Goal: Information Seeking & Learning: Learn about a topic

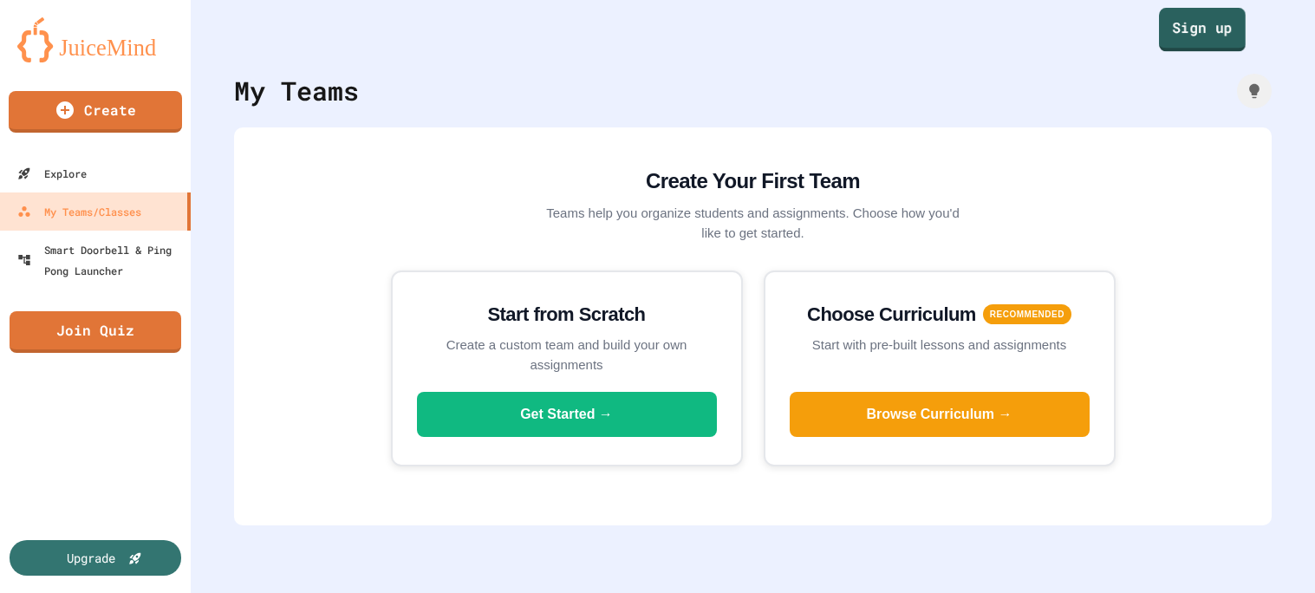
click at [1170, 23] on link "Sign up" at bounding box center [1202, 29] width 87 height 43
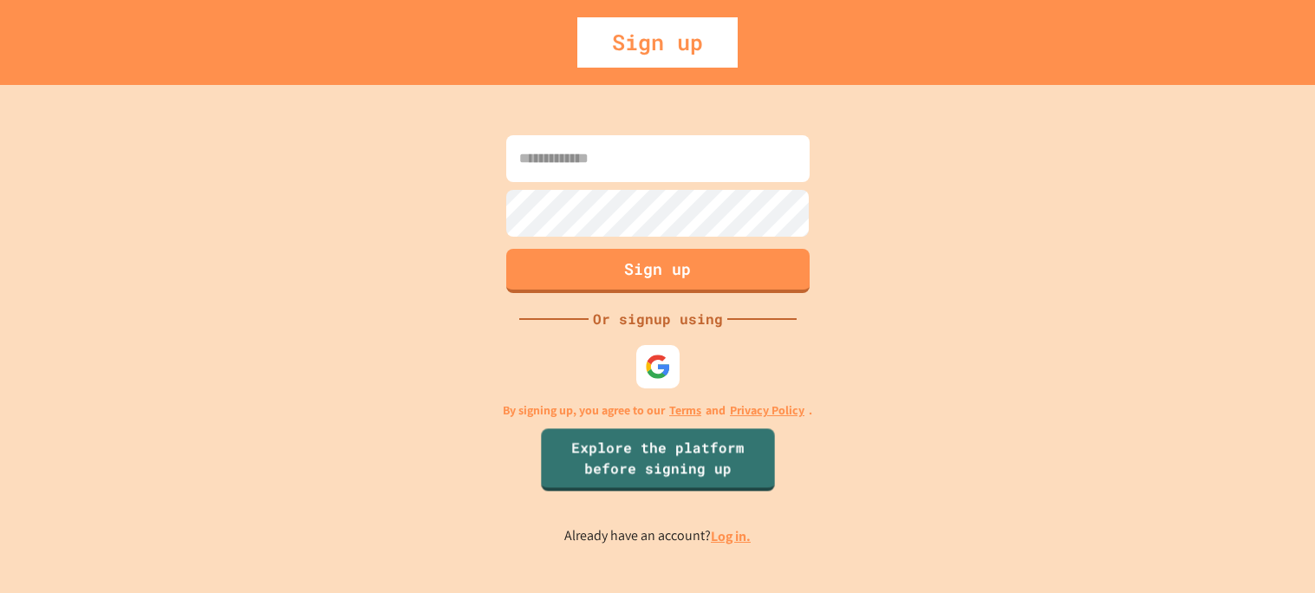
click at [730, 544] on link "Log in." at bounding box center [731, 536] width 40 height 18
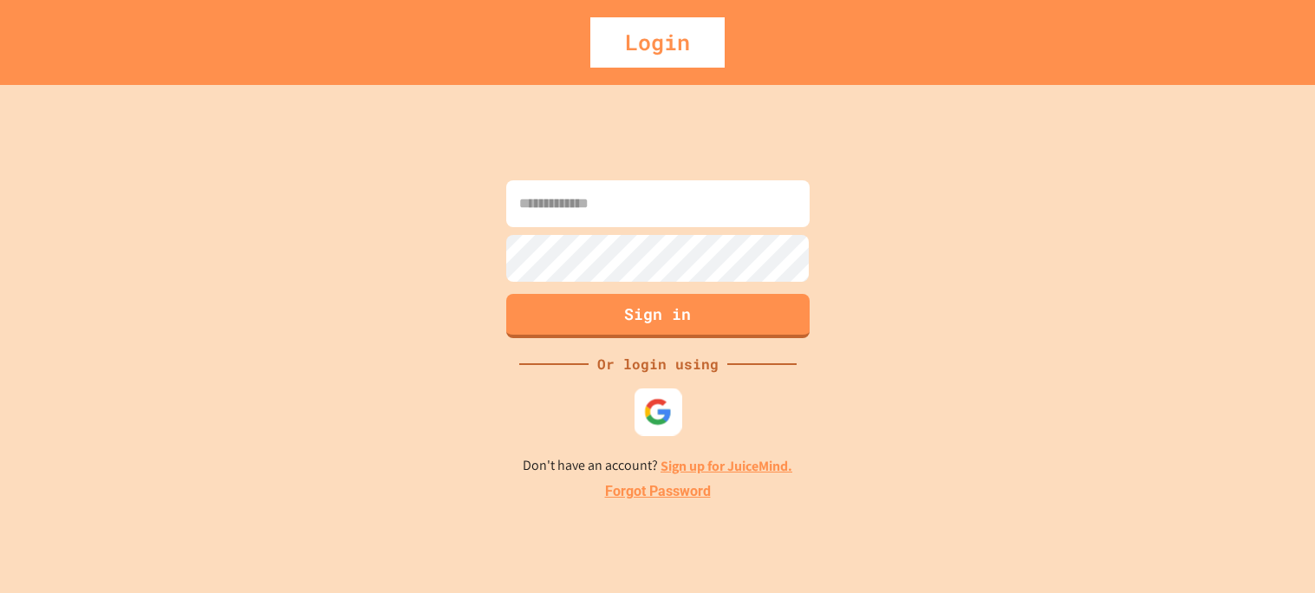
click at [657, 411] on img at bounding box center [657, 411] width 29 height 29
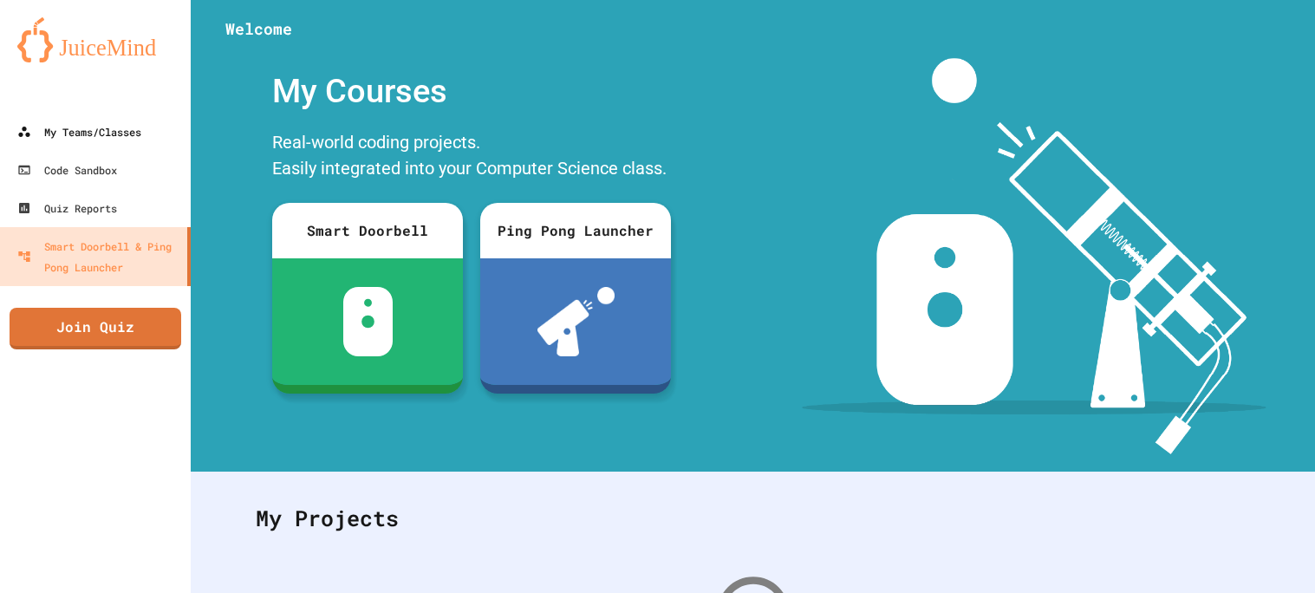
click at [40, 127] on div "My Teams/Classes" at bounding box center [79, 131] width 124 height 21
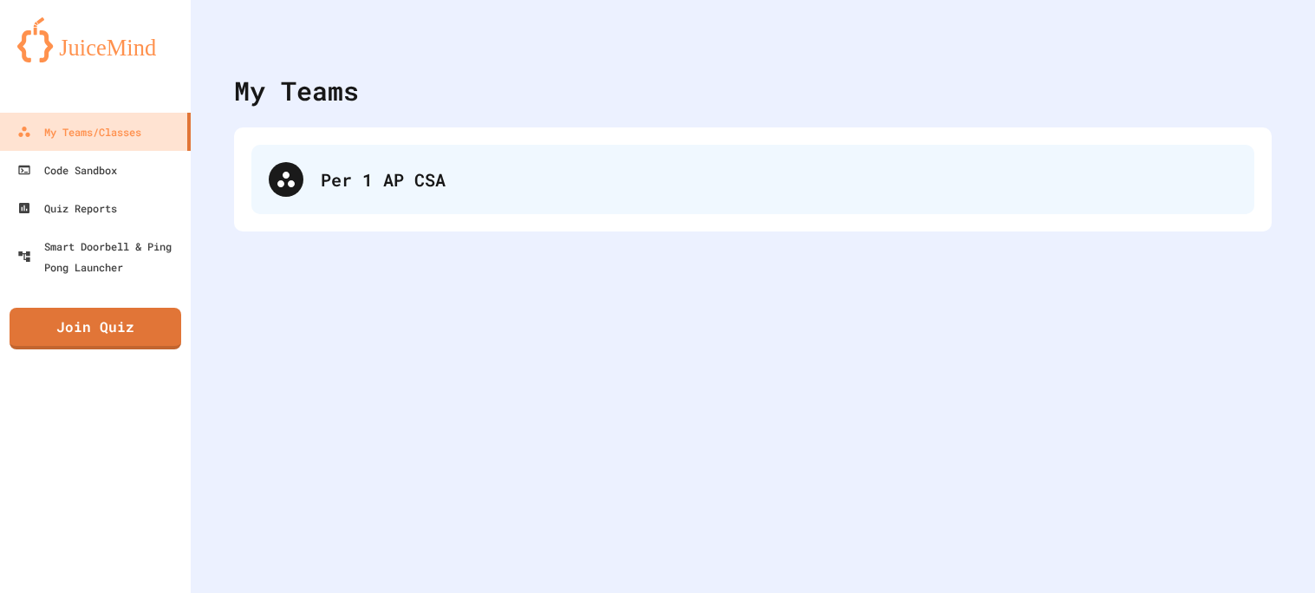
click at [396, 205] on div "Per 1 AP CSA" at bounding box center [752, 179] width 1003 height 69
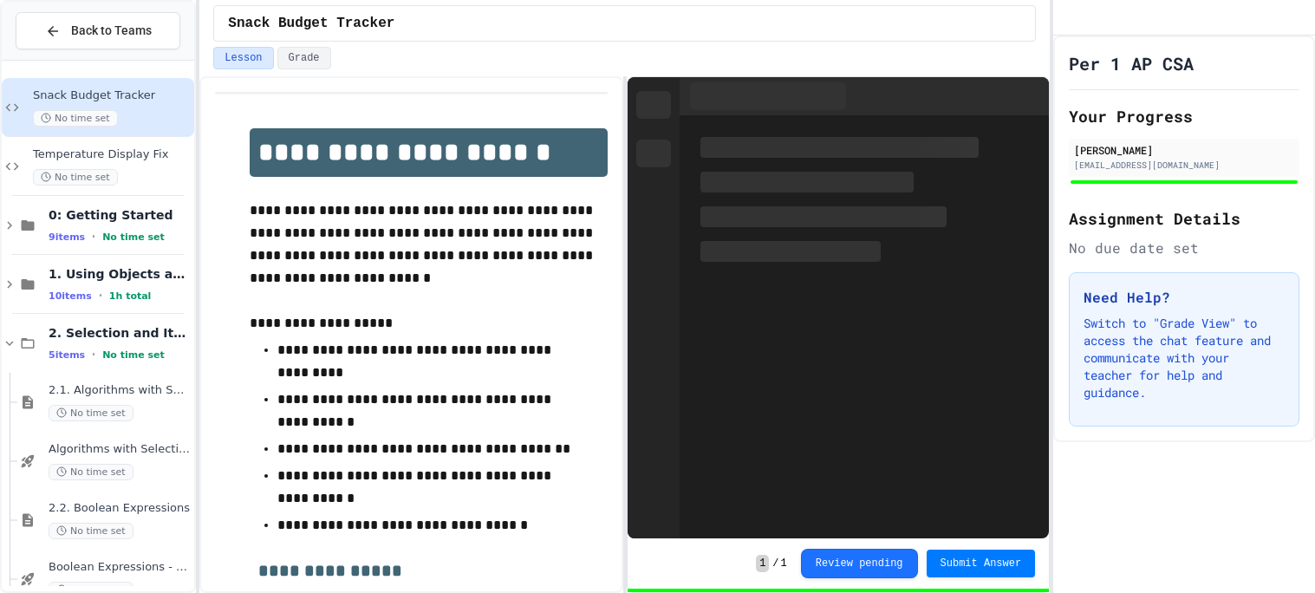
scroll to position [92, 0]
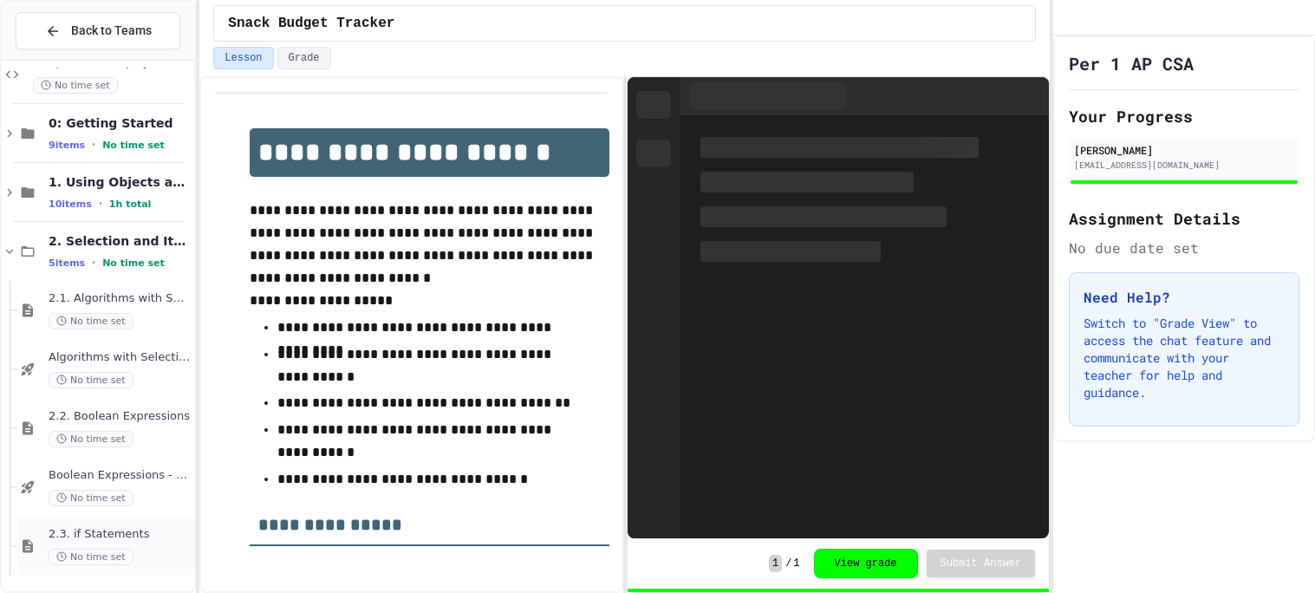
click at [127, 533] on span "2.3. if Statements" at bounding box center [120, 534] width 142 height 15
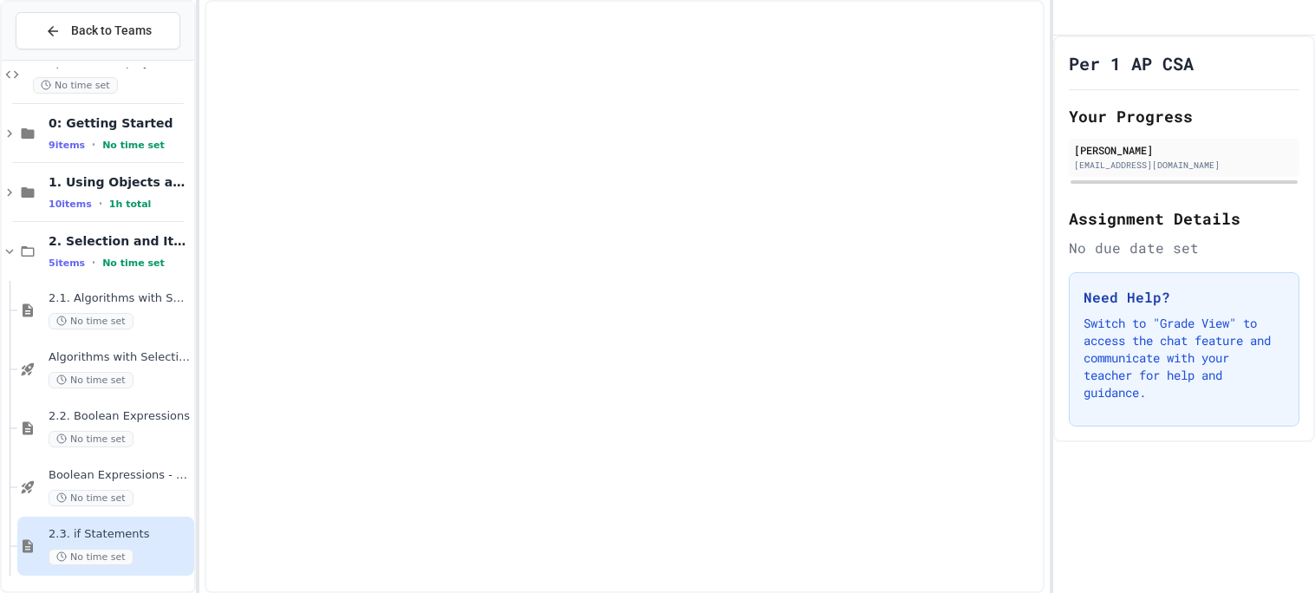
scroll to position [71, 0]
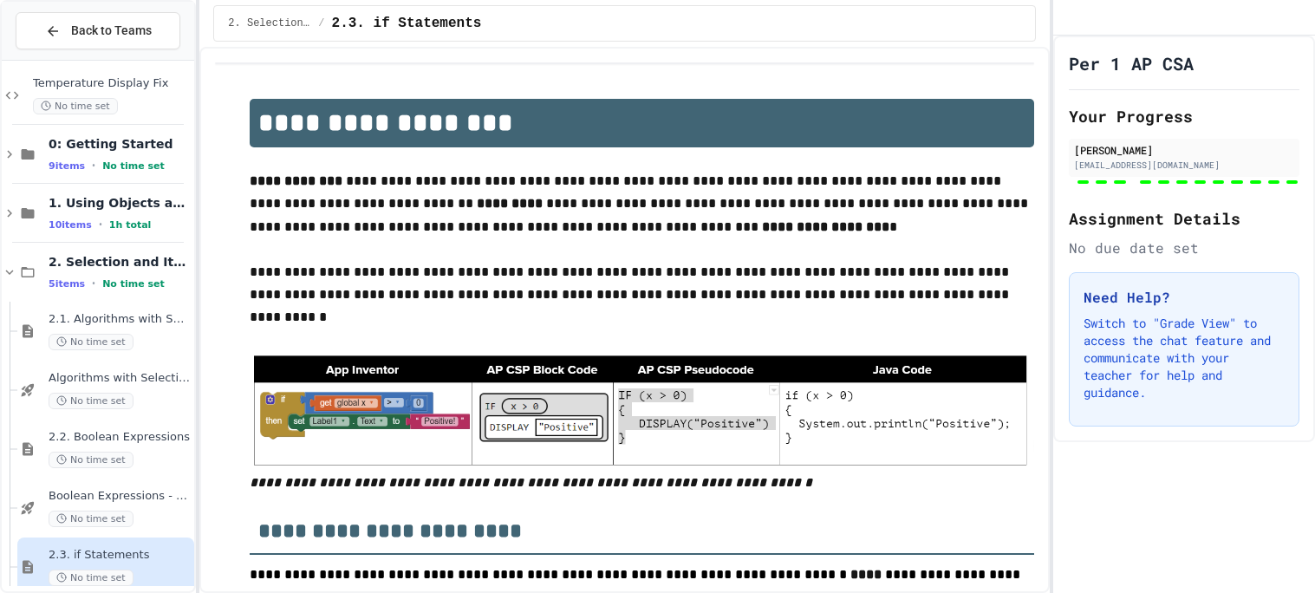
click at [117, 504] on div "Boolean Expressions - Quiz No time set" at bounding box center [120, 508] width 142 height 38
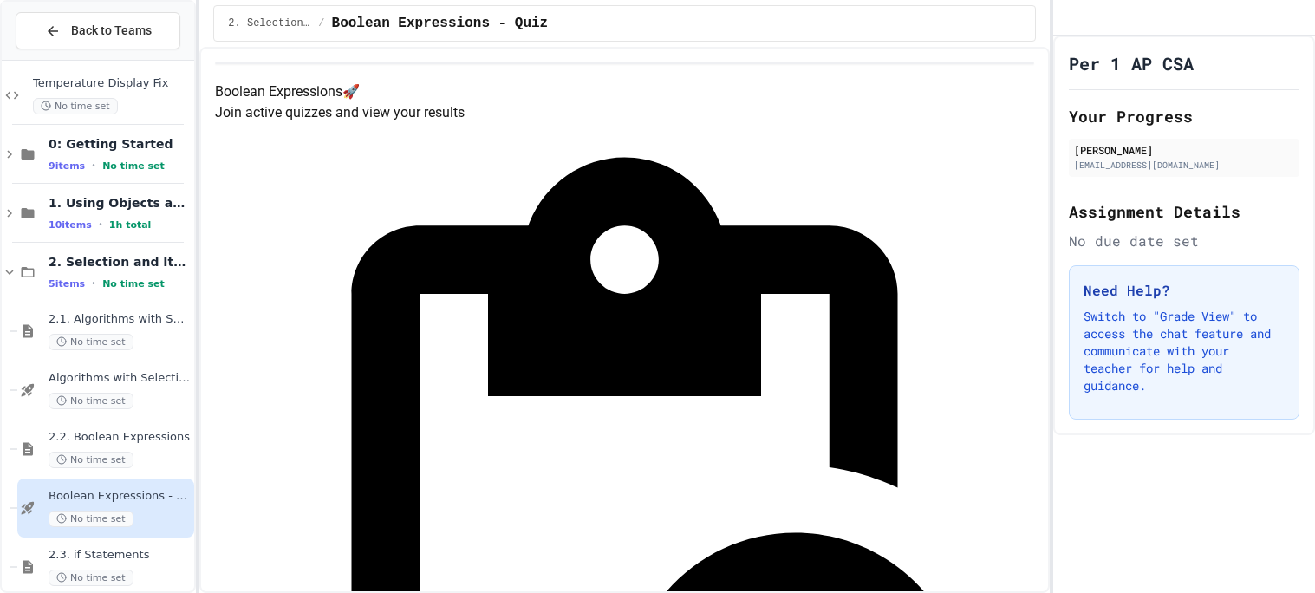
click at [105, 440] on span "2.2. Boolean Expressions" at bounding box center [120, 437] width 142 height 15
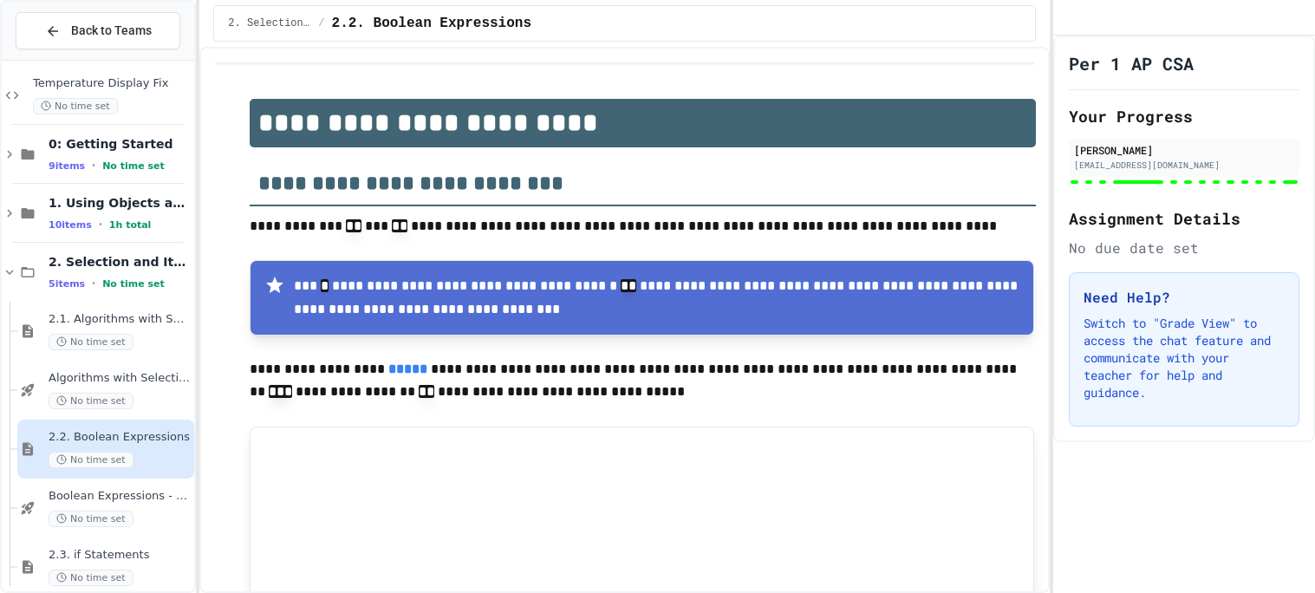
type input "*"
click at [84, 337] on span "No time set" at bounding box center [91, 342] width 85 height 16
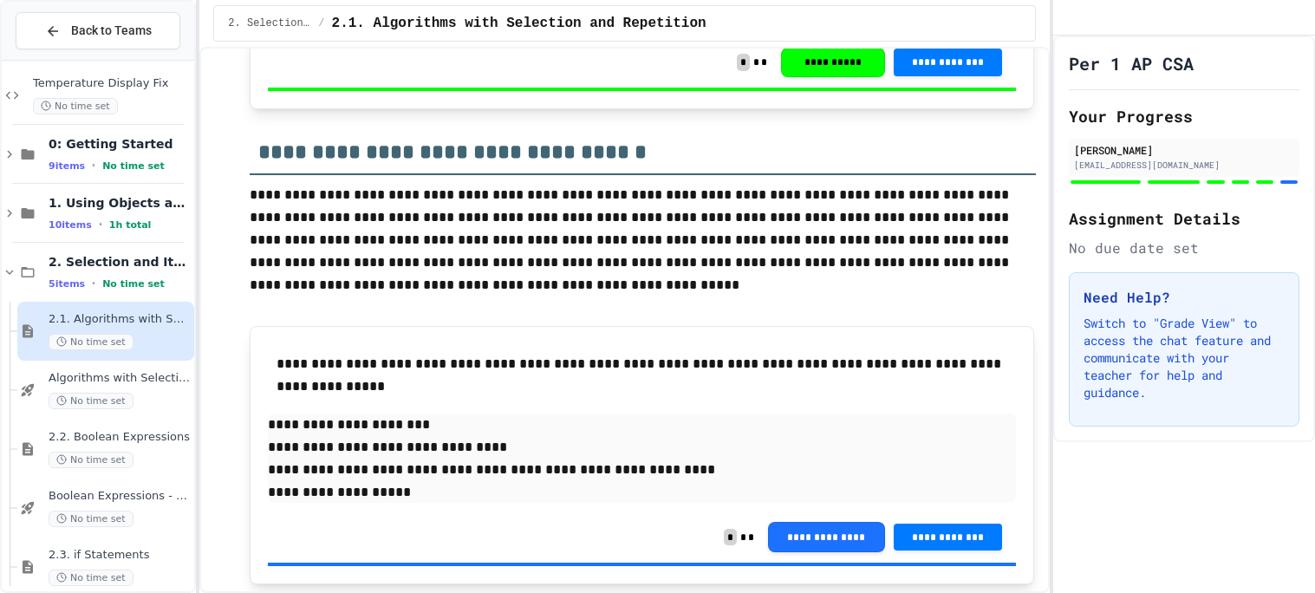
scroll to position [3624, 0]
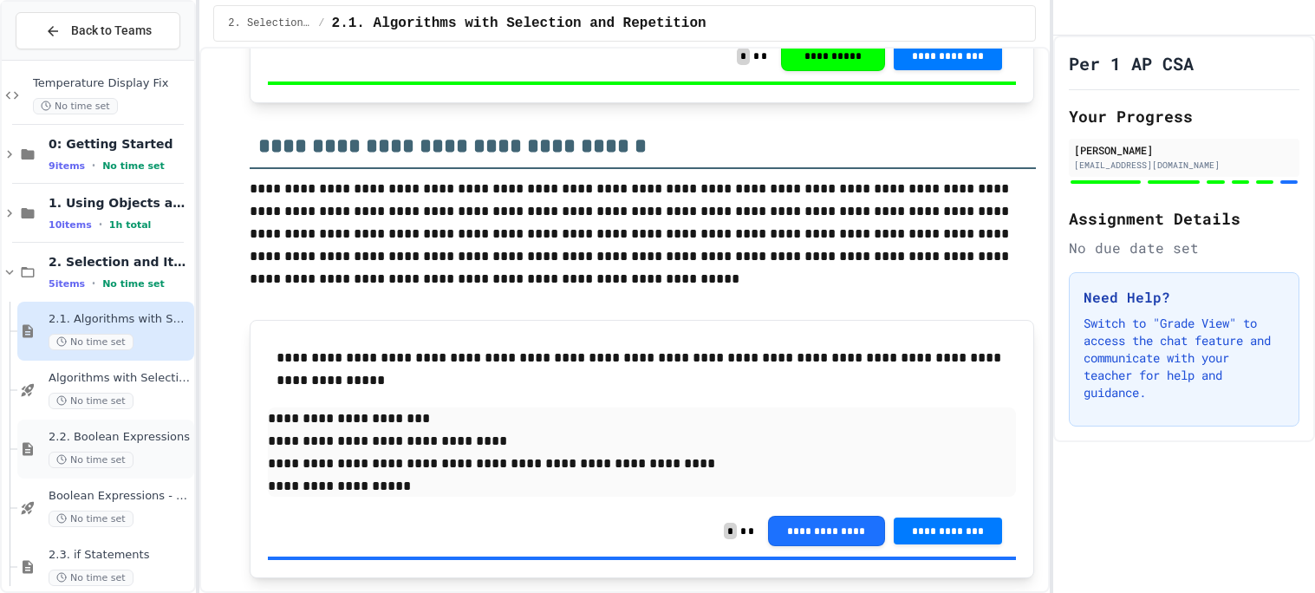
click at [103, 444] on div "2.2. Boolean Expressions No time set" at bounding box center [120, 449] width 142 height 38
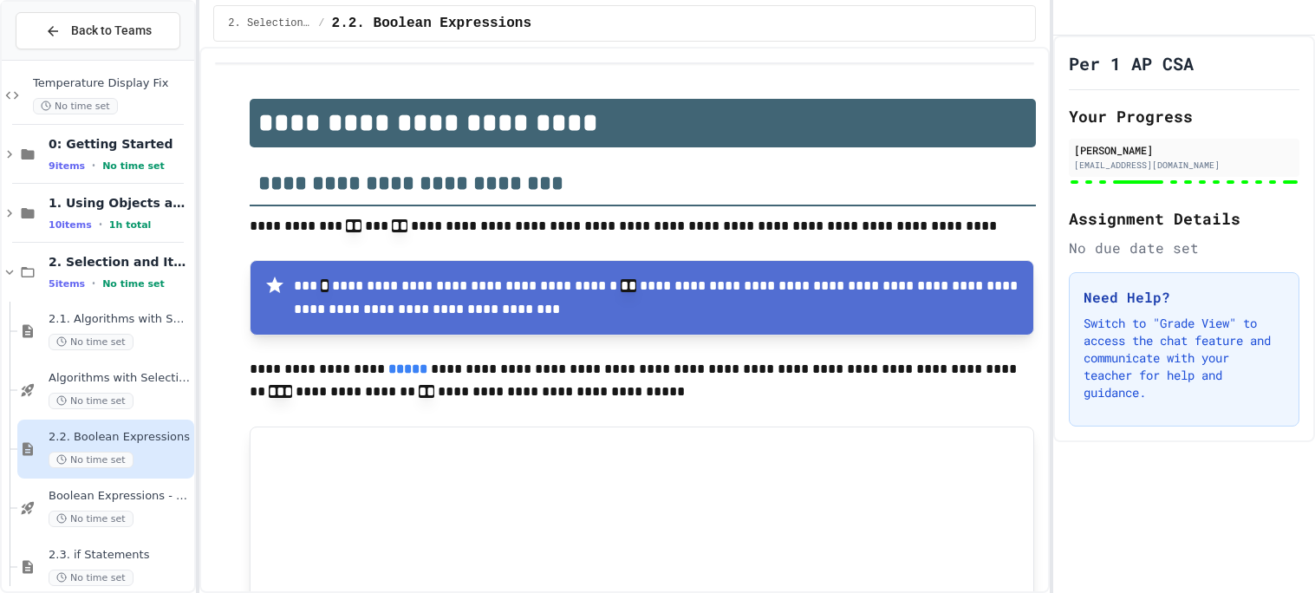
type input "*"
click at [94, 316] on span "2.1. Algorithms with Selection and Repetition" at bounding box center [120, 319] width 142 height 15
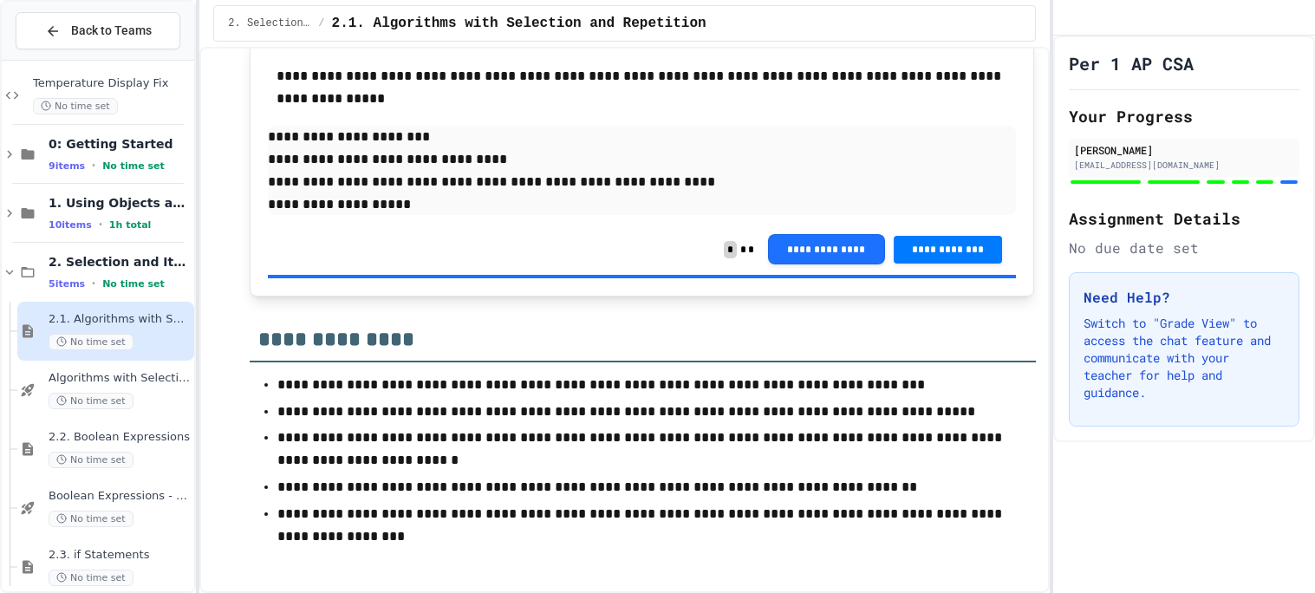
scroll to position [3898, 0]
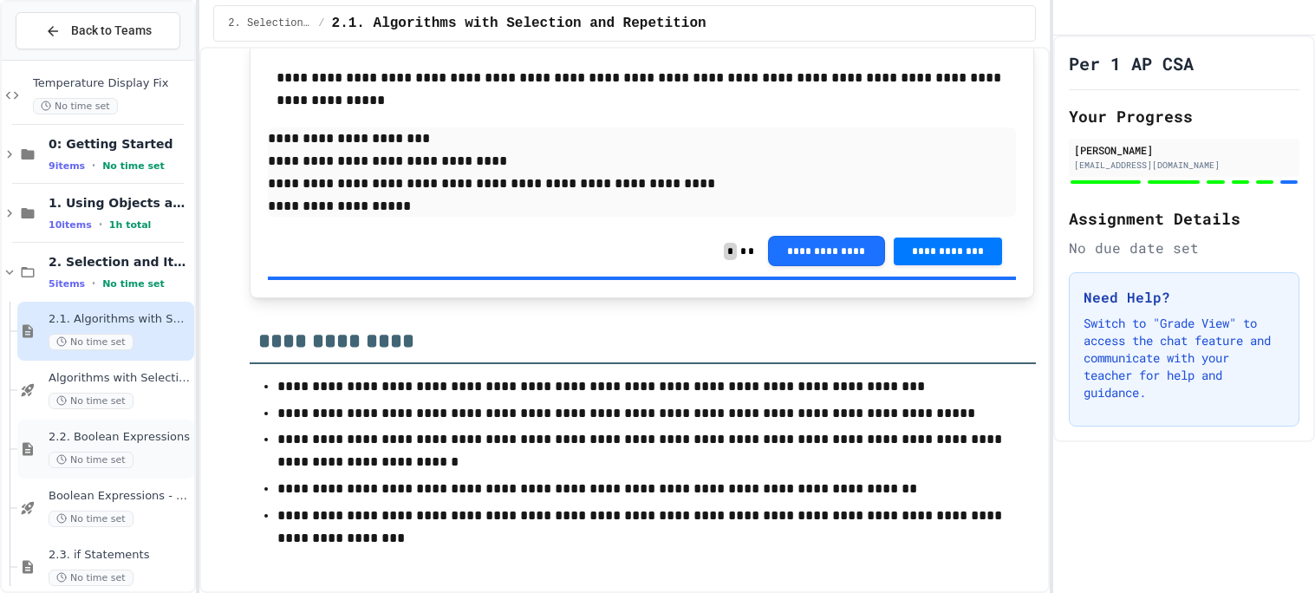
click at [101, 445] on div "2.2. Boolean Expressions No time set" at bounding box center [120, 449] width 142 height 38
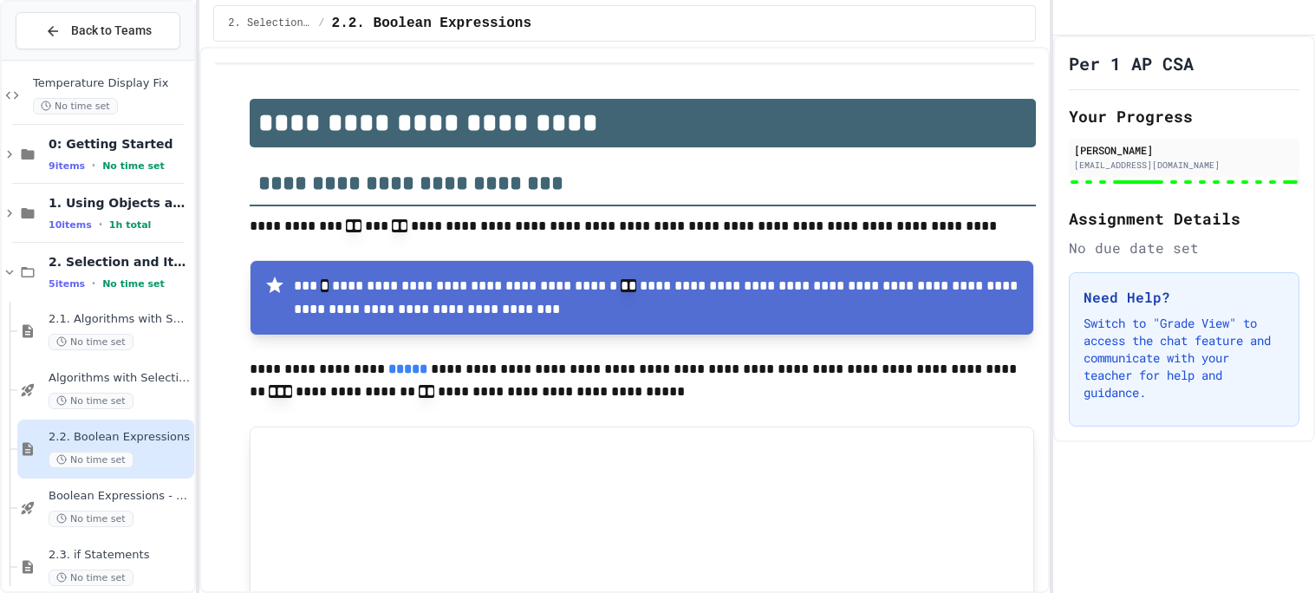
type input "*"
click at [101, 445] on div "2.2. Boolean Expressions No time set" at bounding box center [120, 449] width 142 height 38
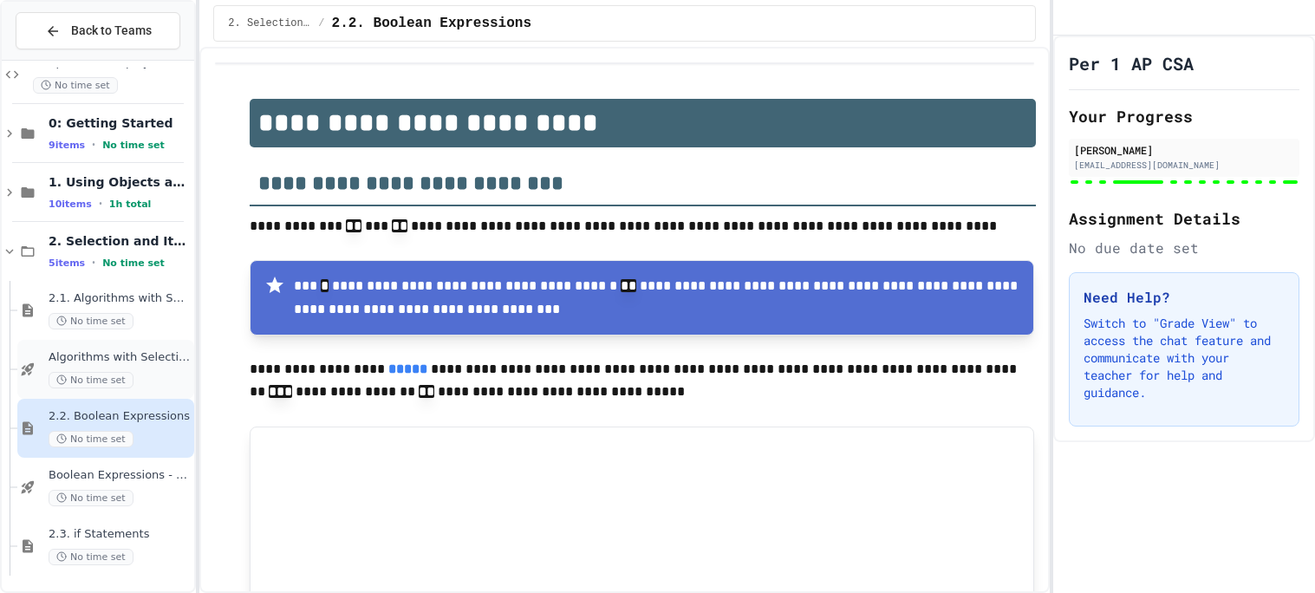
click at [141, 393] on div "Algorithms with Selection and Repetition - Topic 2.1 No time set" at bounding box center [105, 369] width 177 height 59
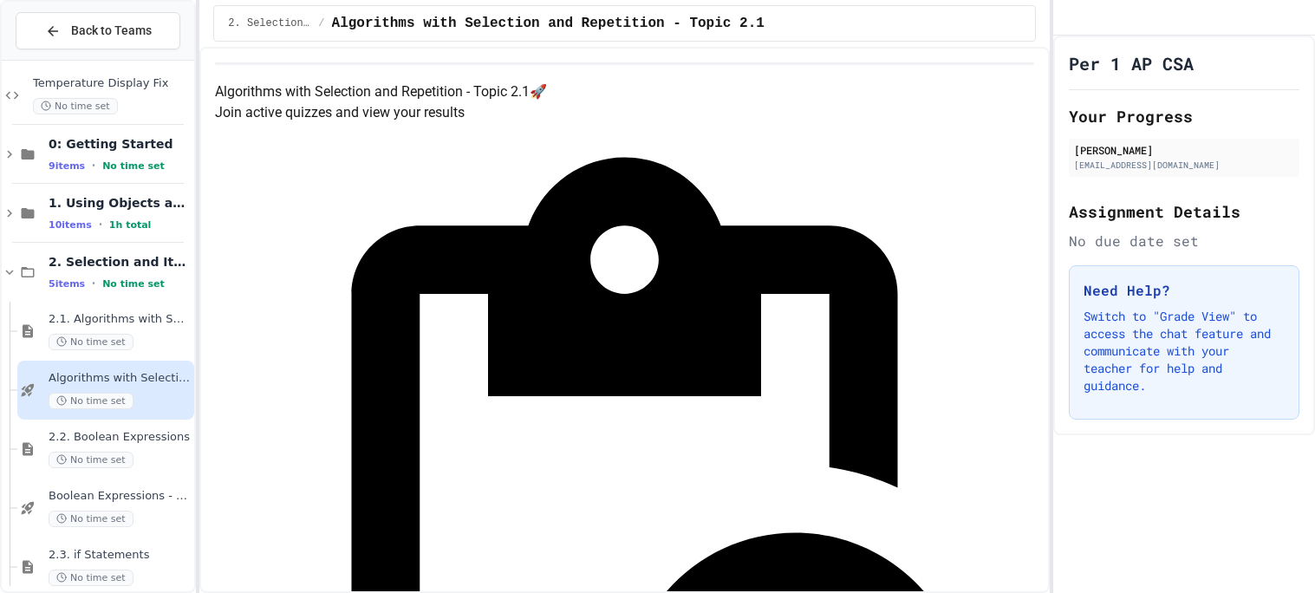
scroll to position [92, 0]
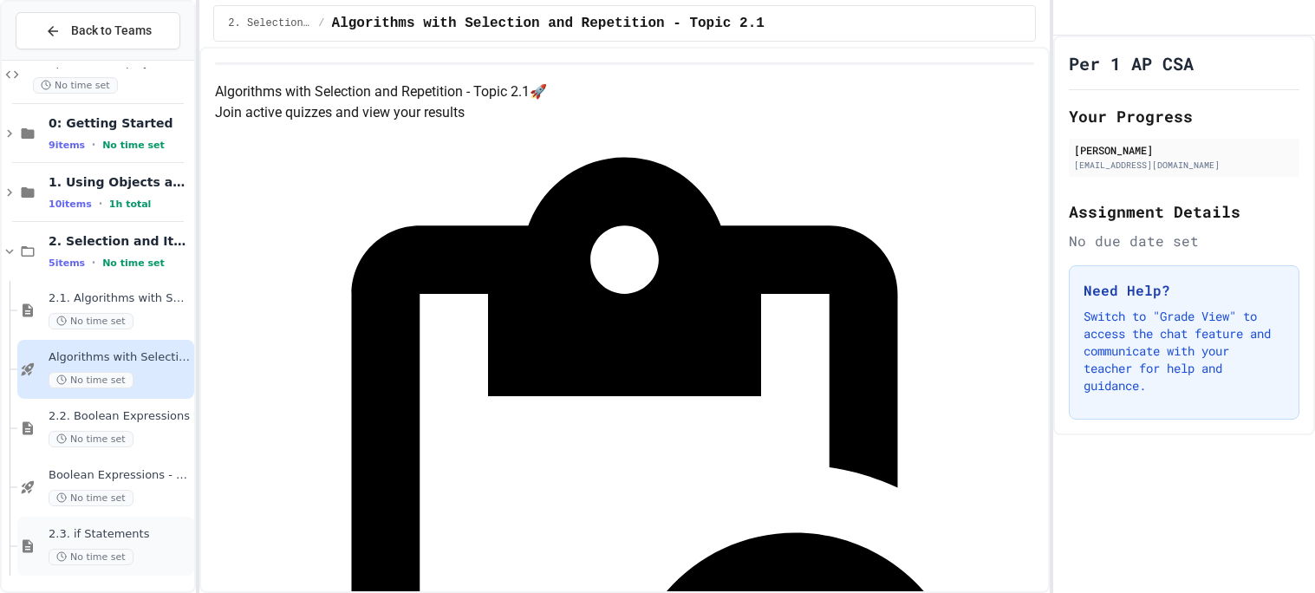
click at [54, 550] on span "No time set" at bounding box center [91, 557] width 85 height 16
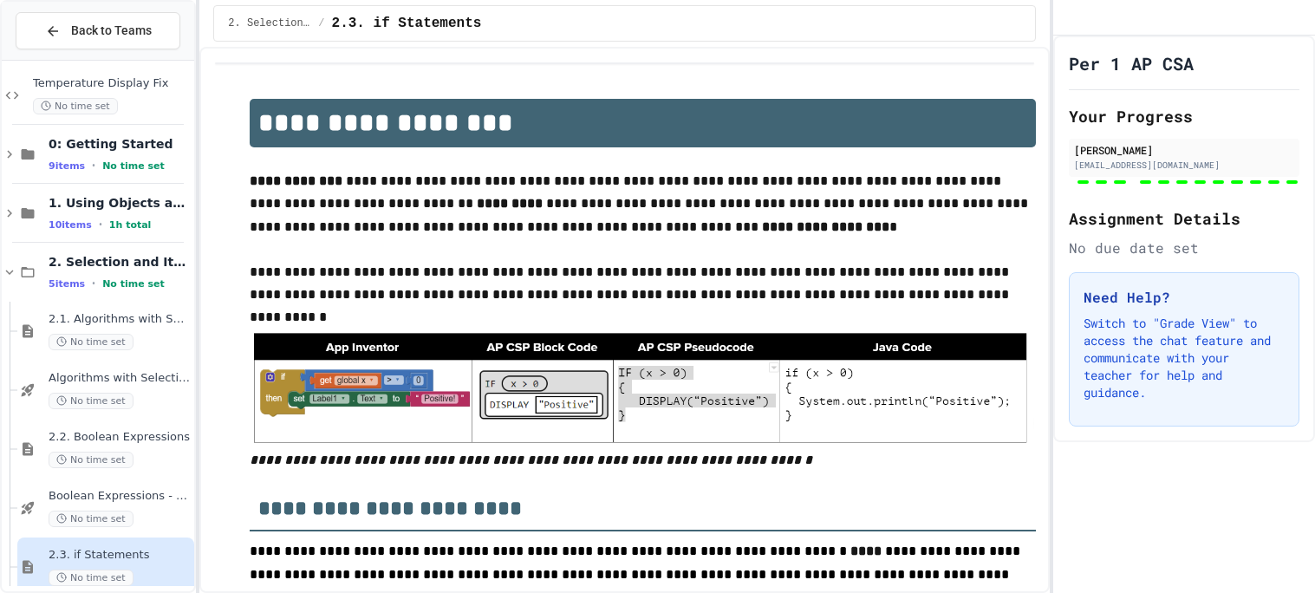
type input "**********"
click at [63, 457] on circle at bounding box center [61, 459] width 9 height 9
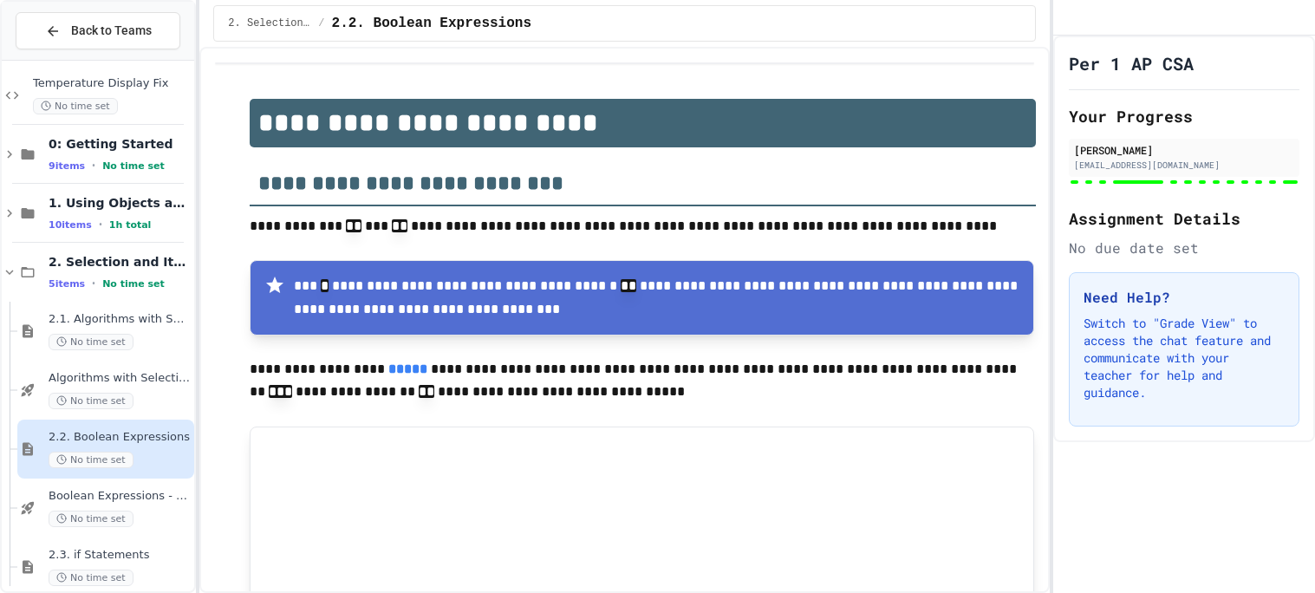
scroll to position [326, 0]
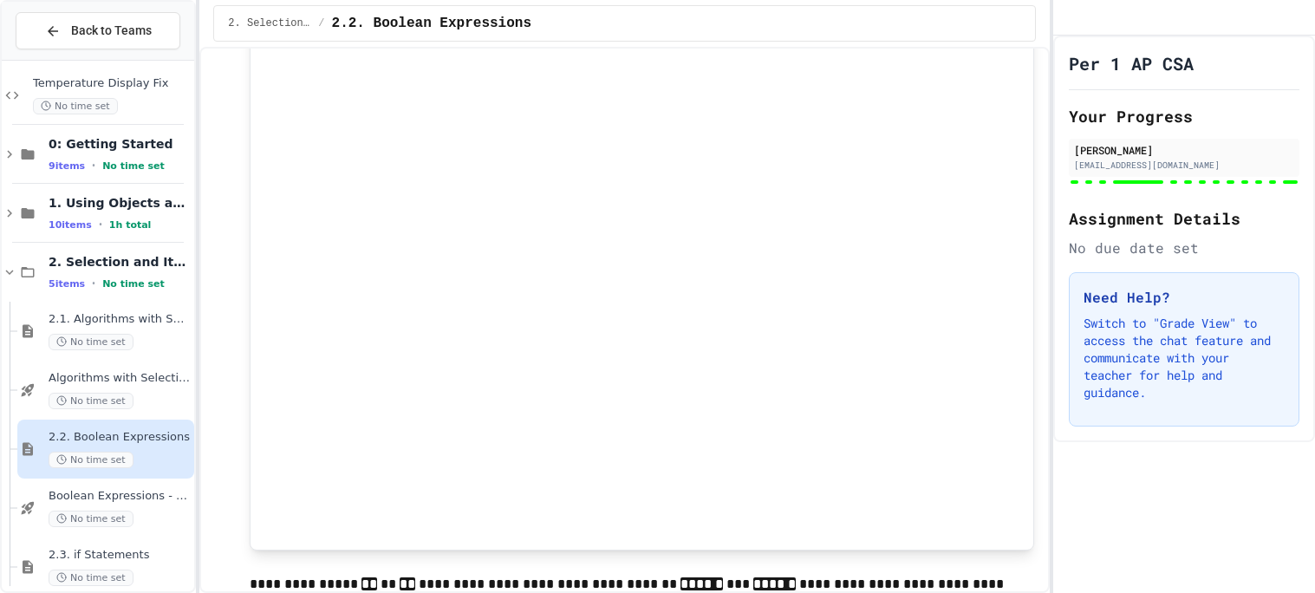
type input "*"
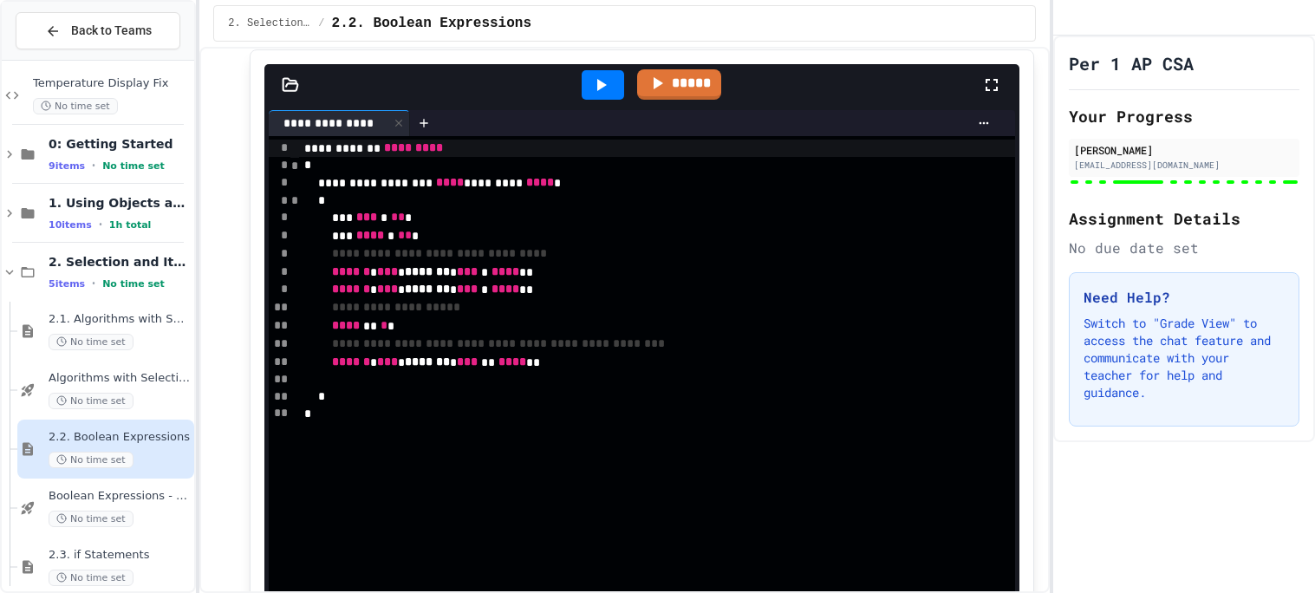
scroll to position [3845, 0]
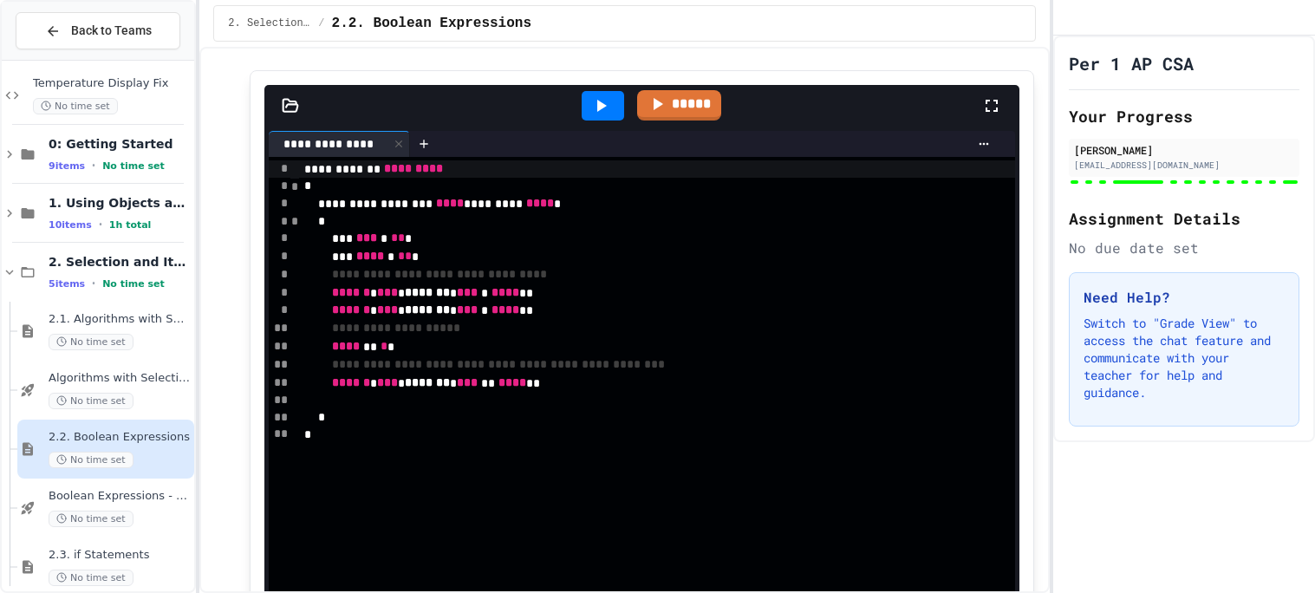
click at [593, 95] on icon at bounding box center [600, 105] width 21 height 21
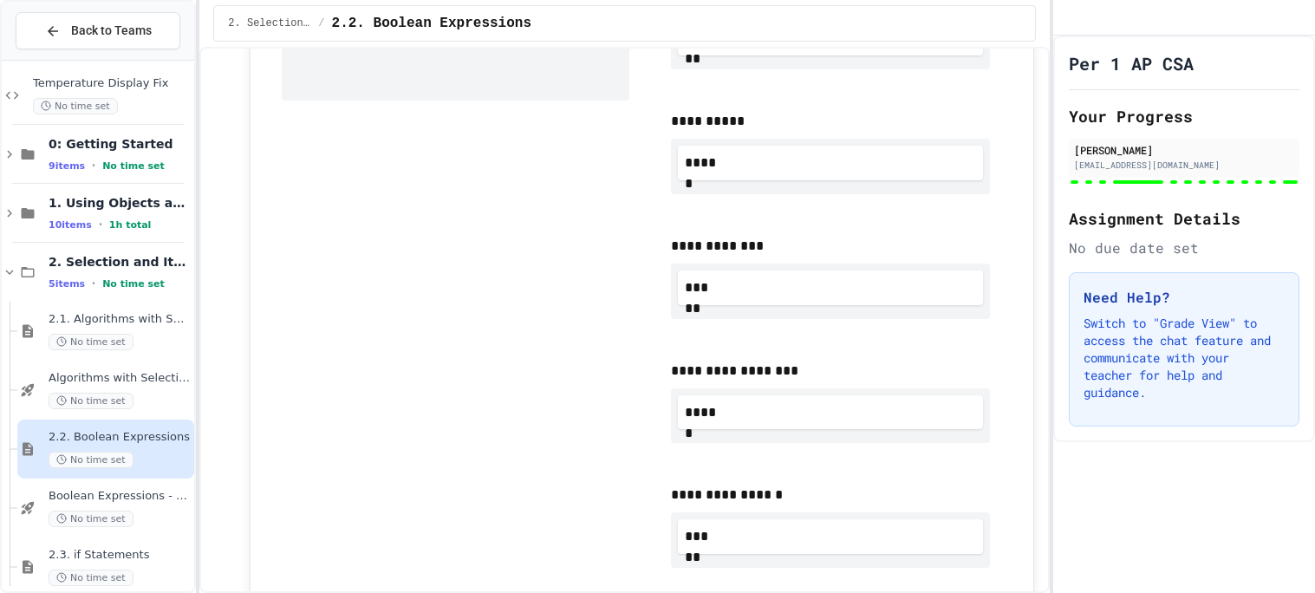
scroll to position [5066, 0]
